Goal: Check status: Check status

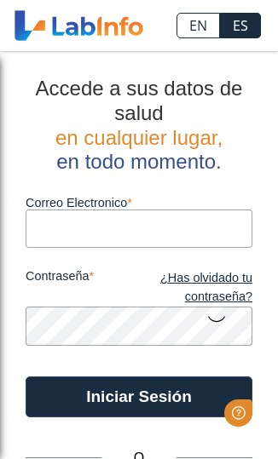
click at [56, 227] on input "Correo Electronico" at bounding box center [139, 228] width 226 height 38
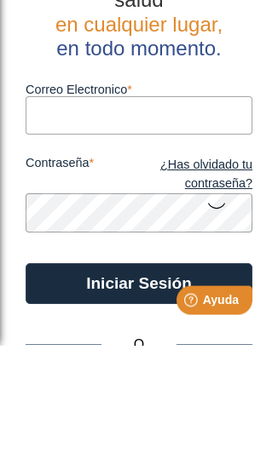
type input "luzdiaz4318@gmail.com"
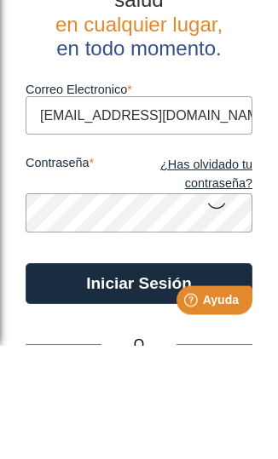
click at [139, 376] on button "Iniciar Sesión" at bounding box center [139, 396] width 226 height 41
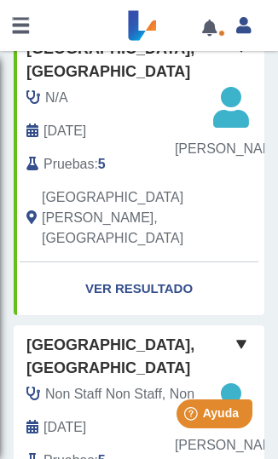
scroll to position [197, 0]
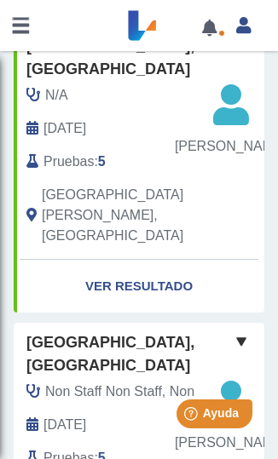
click at [106, 260] on link "Ver Resultado" at bounding box center [139, 287] width 250 height 54
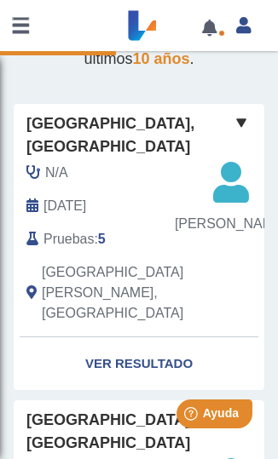
scroll to position [122, 0]
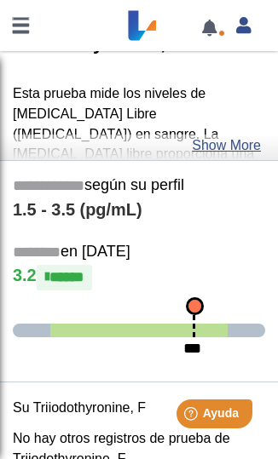
scroll to position [419, 0]
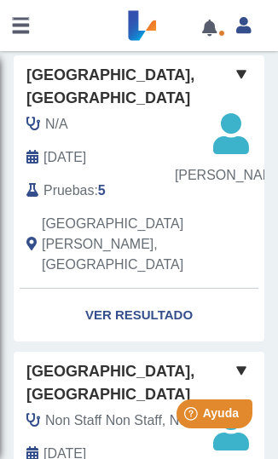
scroll to position [170, 0]
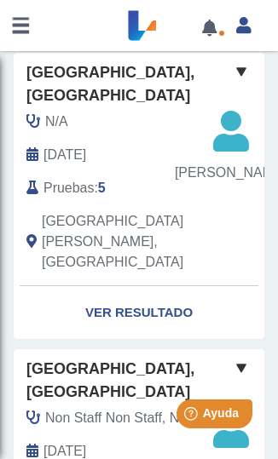
click at [161, 286] on link "Ver Resultado" at bounding box center [139, 313] width 250 height 54
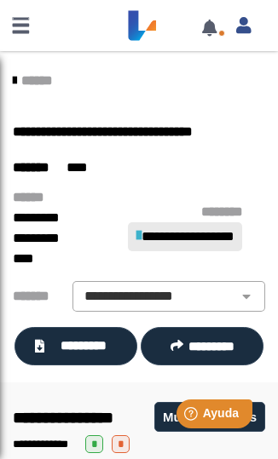
click at [102, 355] on span "*********" at bounding box center [82, 345] width 66 height 19
